Goal: Task Accomplishment & Management: Complete application form

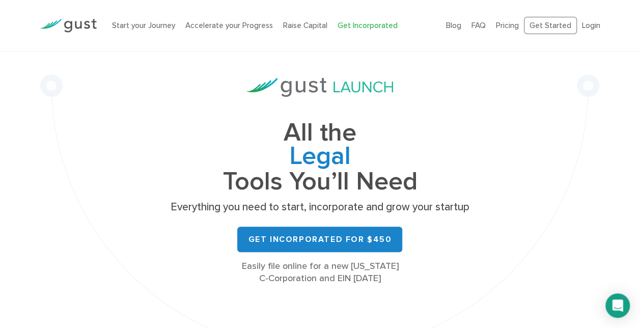
scroll to position [102, 0]
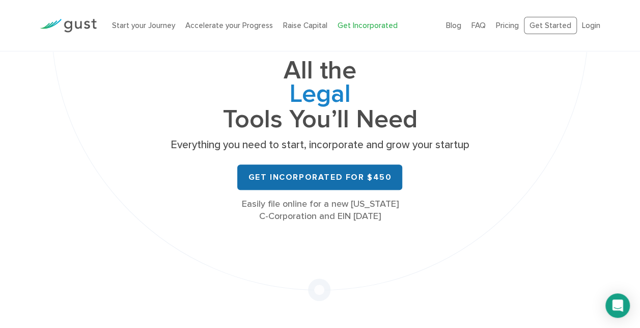
click at [337, 176] on link "Get Incorporated for $450" at bounding box center [319, 177] width 165 height 25
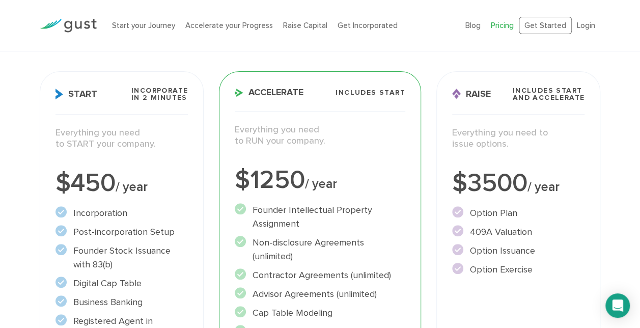
scroll to position [102, 0]
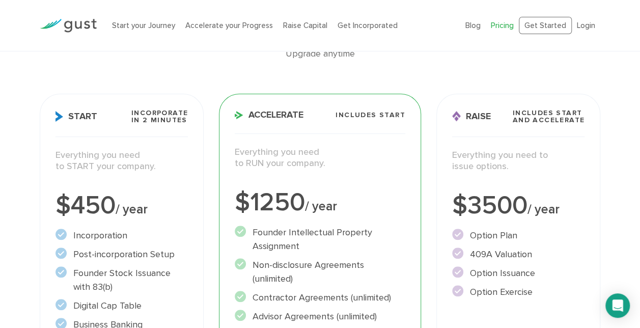
click at [153, 126] on h3 "Start Incorporate in 2 Minutes" at bounding box center [122, 124] width 132 height 28
click at [161, 115] on span "Incorporate in 2 Minutes" at bounding box center [159, 117] width 57 height 14
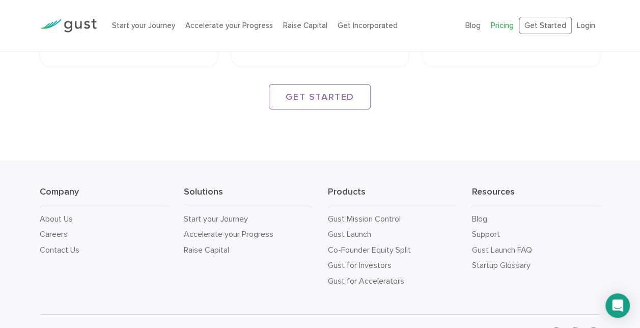
scroll to position [1679, 0]
